Goal: Find specific page/section: Find specific page/section

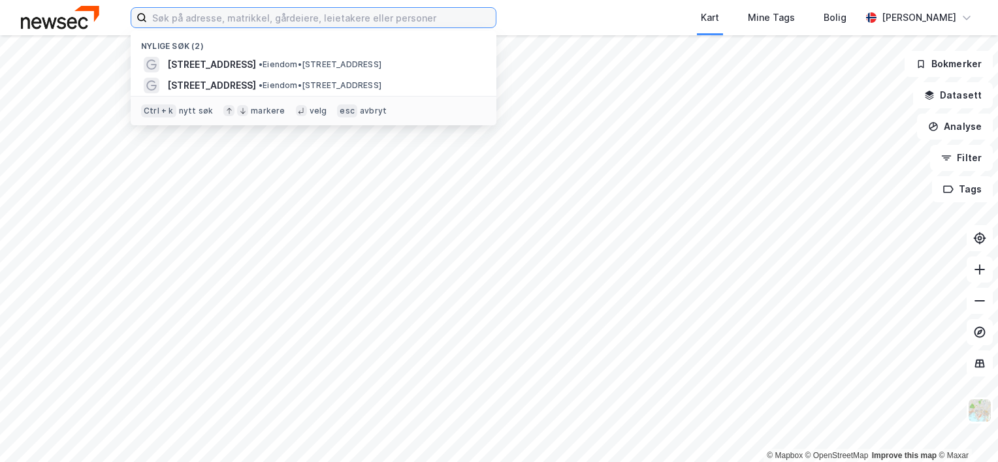
click at [337, 23] on input at bounding box center [321, 18] width 349 height 20
paste input "[STREET_ADDRESS]"
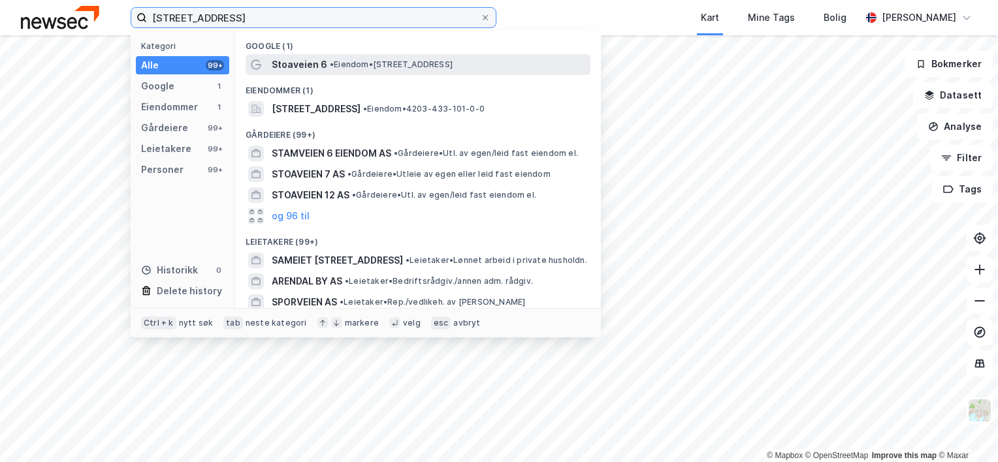
type input "[STREET_ADDRESS]"
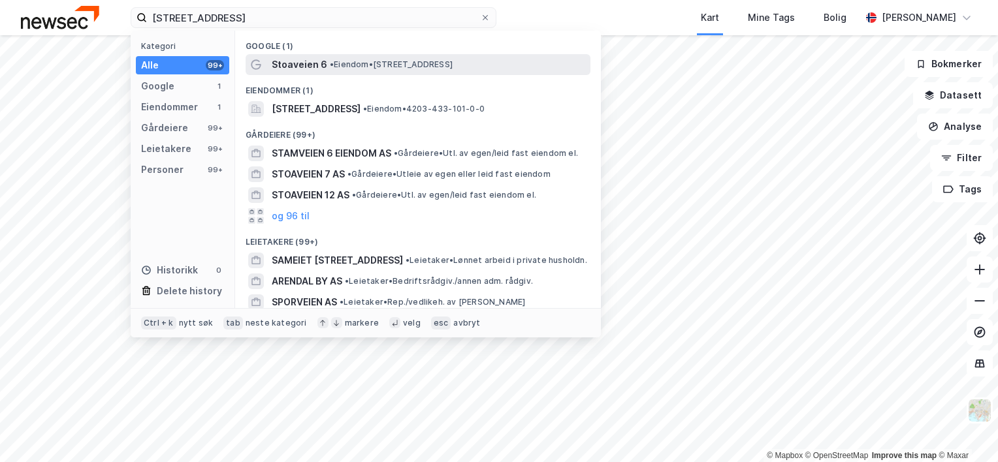
click at [323, 60] on span "Stoaveien 6" at bounding box center [300, 65] width 56 height 16
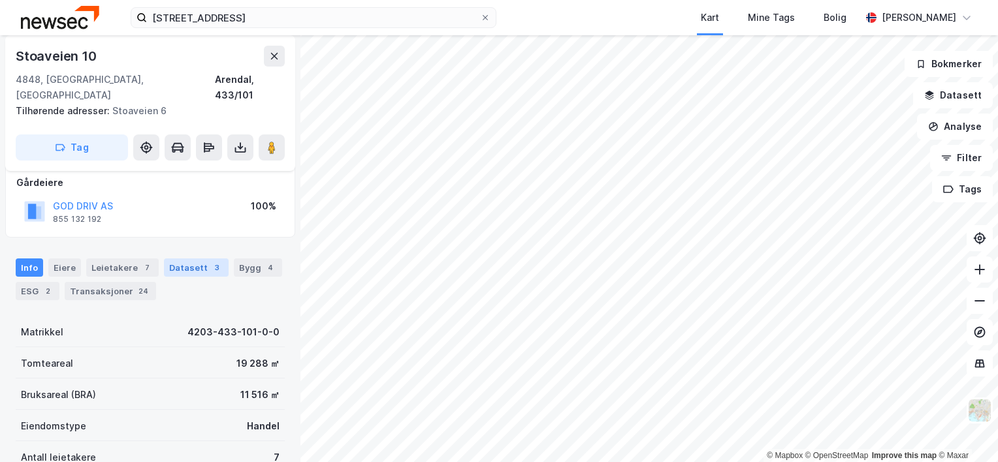
scroll to position [76, 0]
